Goal: Transaction & Acquisition: Purchase product/service

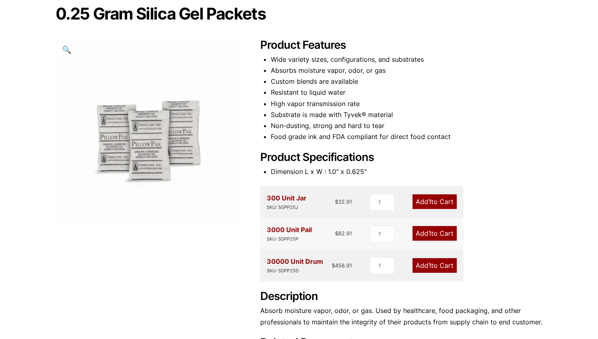
scroll to position [91, 0]
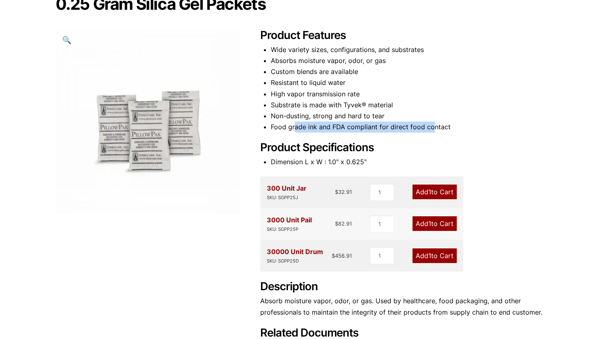
drag, startPoint x: 294, startPoint y: 124, endPoint x: 432, endPoint y: 127, distance: 138.1
click at [432, 127] on li "Food grade ink and FDA compliant for direct food contact" at bounding box center [407, 126] width 272 height 11
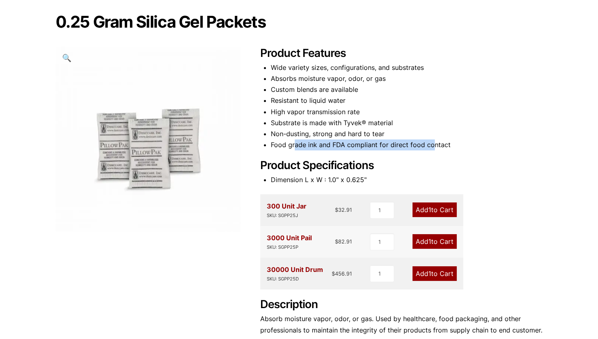
scroll to position [0, 0]
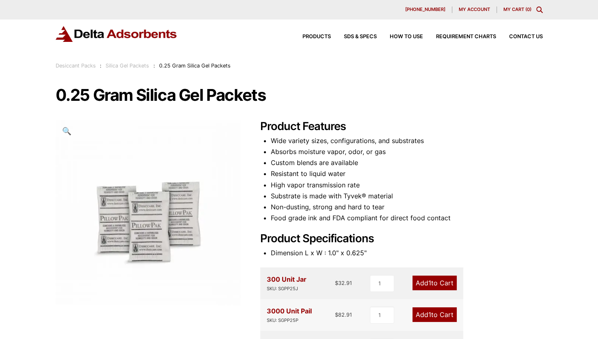
click at [398, 186] on li "High vapor transmission rate" at bounding box center [407, 184] width 272 height 11
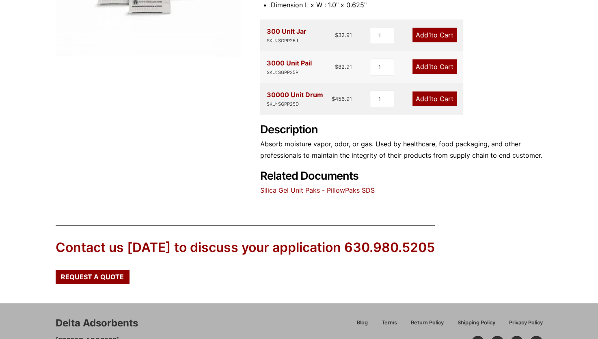
scroll to position [248, 0]
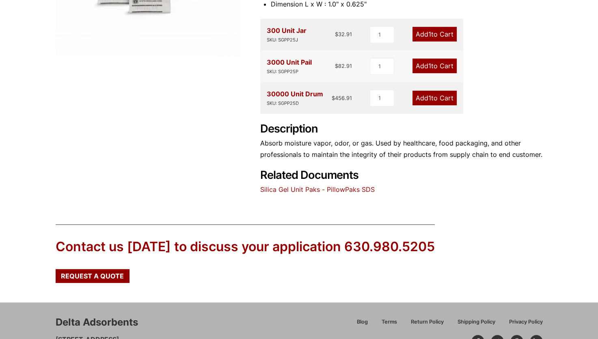
click at [343, 187] on link "Silica Gel Unit Paks - PillowPaks SDS" at bounding box center [317, 189] width 114 height 8
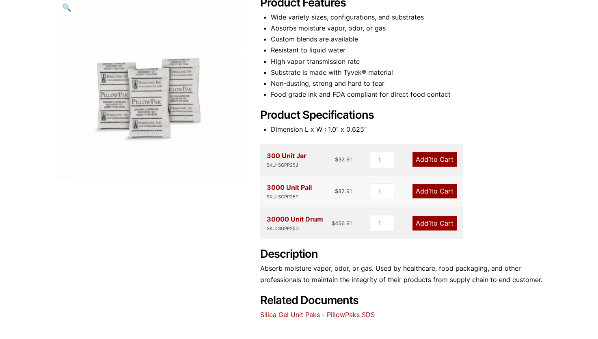
scroll to position [125, 0]
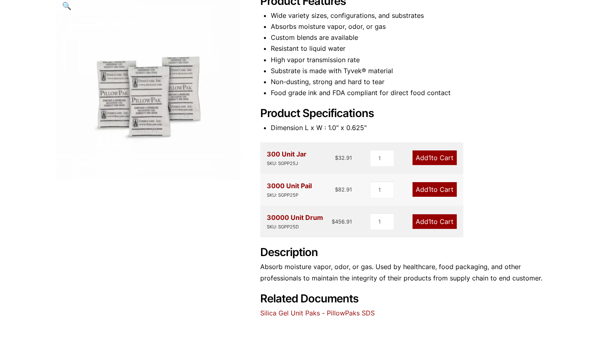
click at [426, 156] on link "Add 1 to Cart" at bounding box center [434, 157] width 44 height 15
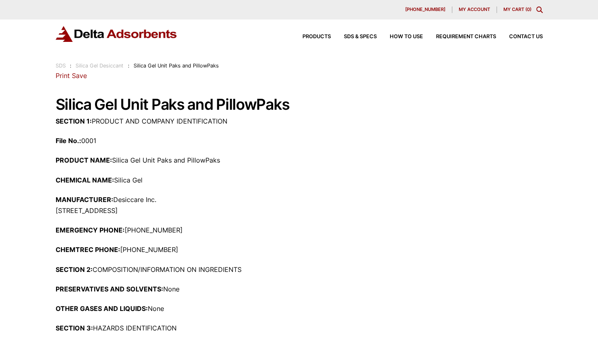
click at [542, 10] on icon "Toggle Modal Content" at bounding box center [539, 9] width 6 height 6
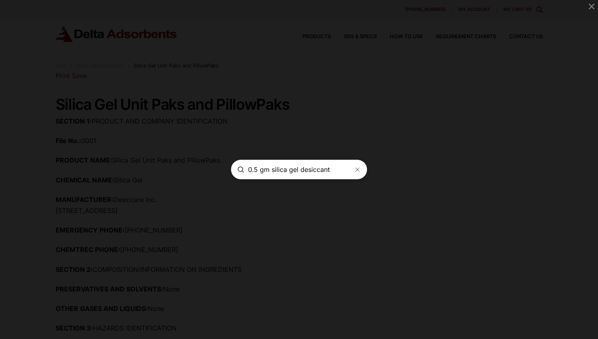
type input "0.5 gm silica gel desiccant"
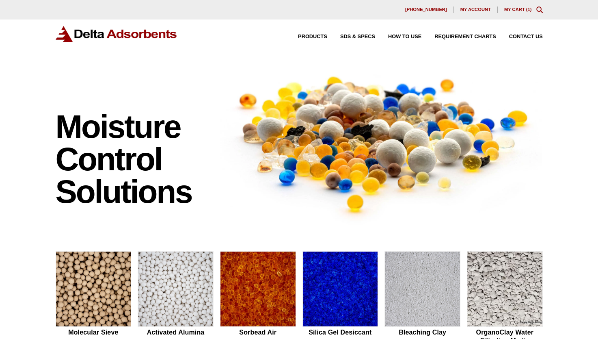
click at [522, 12] on link "My Cart ( 1 )" at bounding box center [518, 9] width 28 height 5
click at [507, 11] on link "My Cart ( 1 )" at bounding box center [518, 9] width 28 height 5
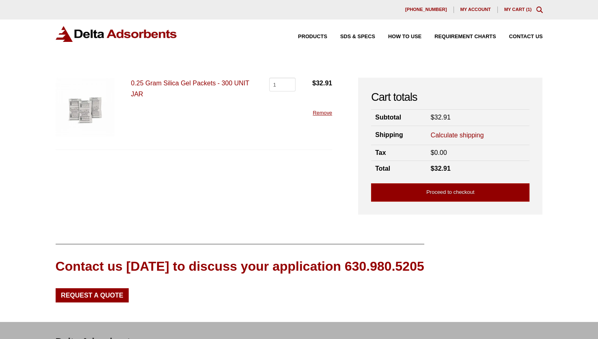
scroll to position [71, 0]
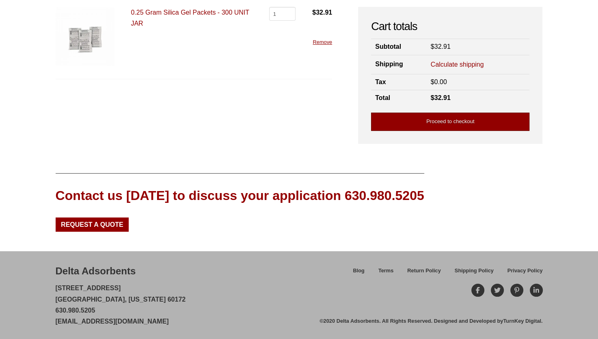
click at [414, 119] on link "Proceed to checkout" at bounding box center [450, 121] width 158 height 18
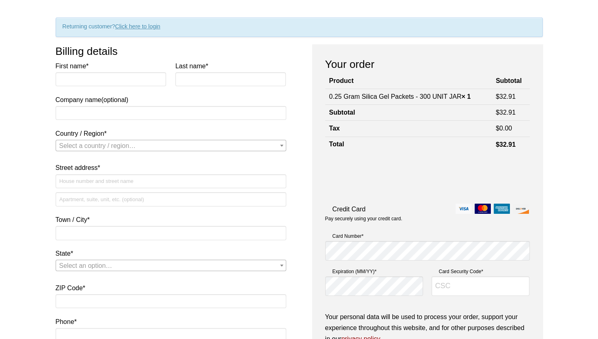
scroll to position [29, 0]
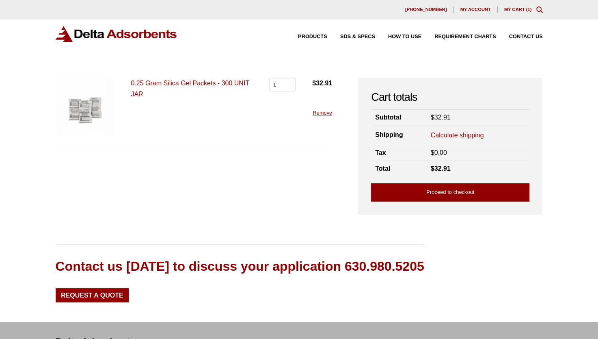
click at [183, 82] on link "0.25 Gram Silica Gel Packets - 300 UNIT JAR" at bounding box center [190, 89] width 118 height 18
